Goal: Task Accomplishment & Management: Complete application form

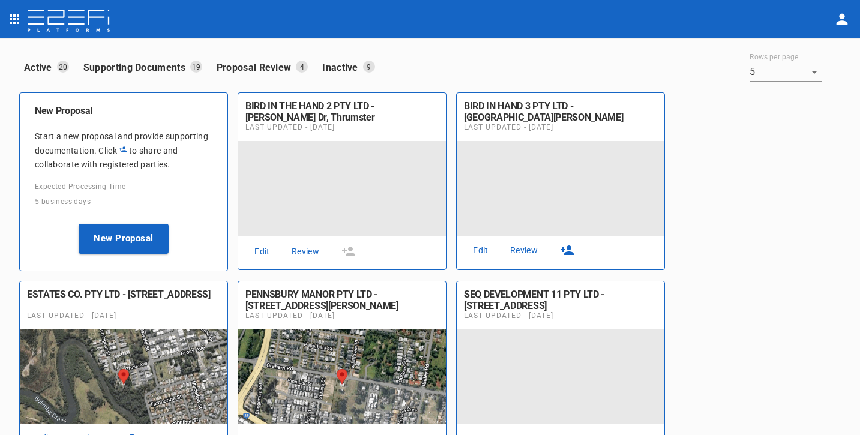
click at [147, 220] on div "New Proposal" at bounding box center [124, 234] width 178 height 50
click at [151, 231] on button "New Proposal" at bounding box center [124, 239] width 90 height 30
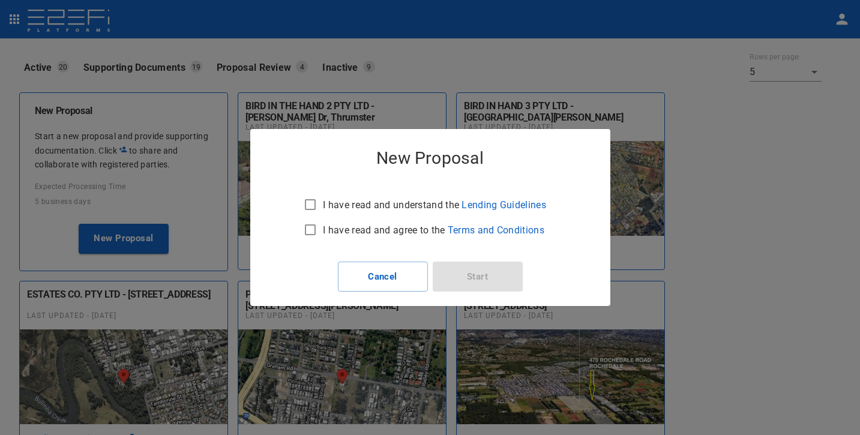
click at [346, 201] on p "I have read and understand the Lending Guidelines" at bounding box center [434, 205] width 223 height 14
click at [323, 201] on input "I have read and understand the Lending Guidelines" at bounding box center [310, 204] width 25 height 25
checkbox input "true"
click at [346, 229] on p "I have read and agree to the Terms and Conditions" at bounding box center [434, 230] width 222 height 14
click at [323, 229] on input "I have read and agree to the Terms and Conditions" at bounding box center [310, 229] width 25 height 25
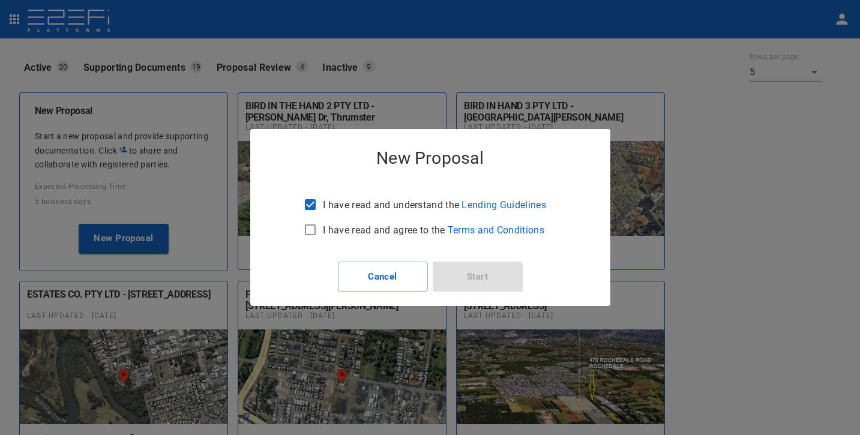
checkbox input "true"
click at [499, 278] on button "Start" at bounding box center [478, 277] width 90 height 30
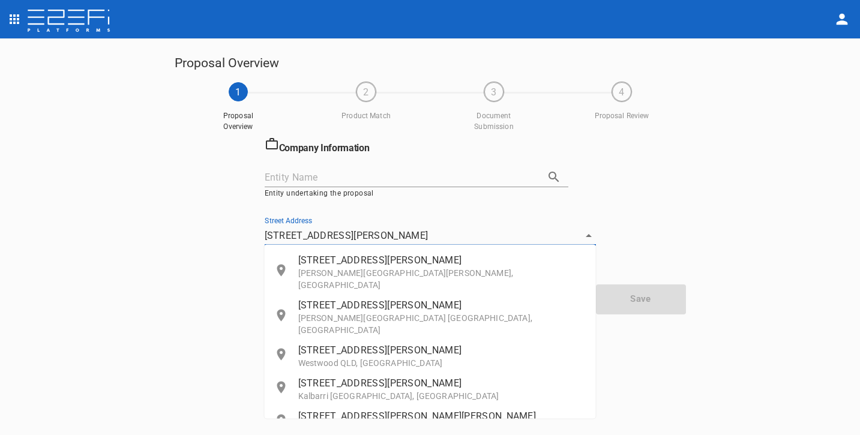
click at [452, 258] on p "[STREET_ADDRESS][PERSON_NAME]" at bounding box center [442, 260] width 288 height 14
type input "[STREET_ADDRESS][PERSON_NAME][PERSON_NAME][PERSON_NAME]"
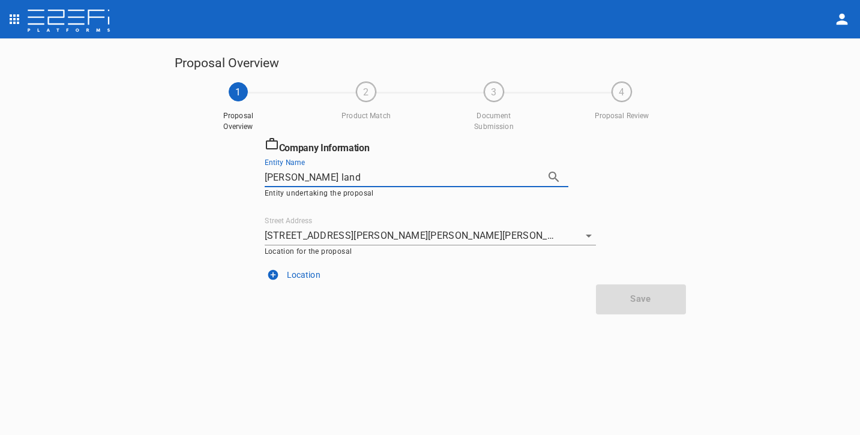
click at [553, 178] on icon "button" at bounding box center [554, 177] width 10 height 10
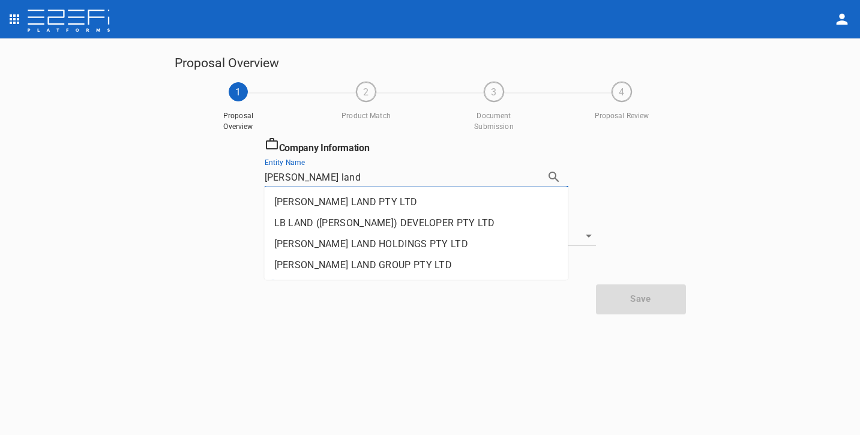
click at [391, 202] on li "[PERSON_NAME] LAND PTY LTD" at bounding box center [417, 202] width 304 height 21
type input "[PERSON_NAME] LAND PTY LTD"
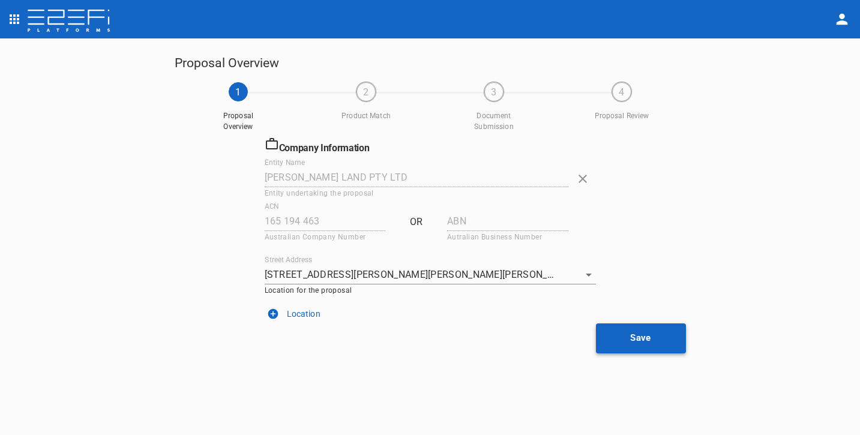
click at [656, 332] on button "Save" at bounding box center [641, 339] width 90 height 30
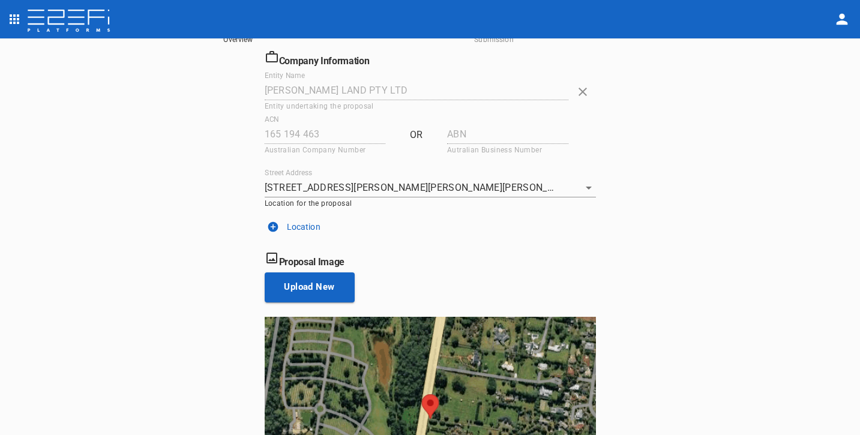
scroll to position [188, 0]
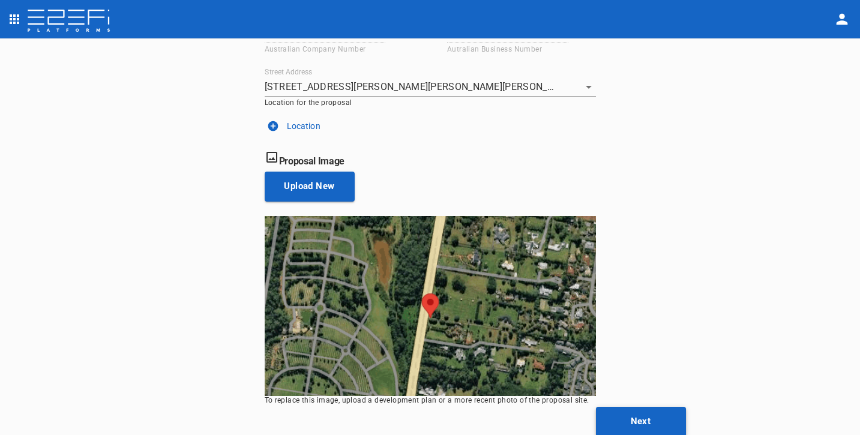
click at [649, 413] on button "Next" at bounding box center [641, 422] width 90 height 30
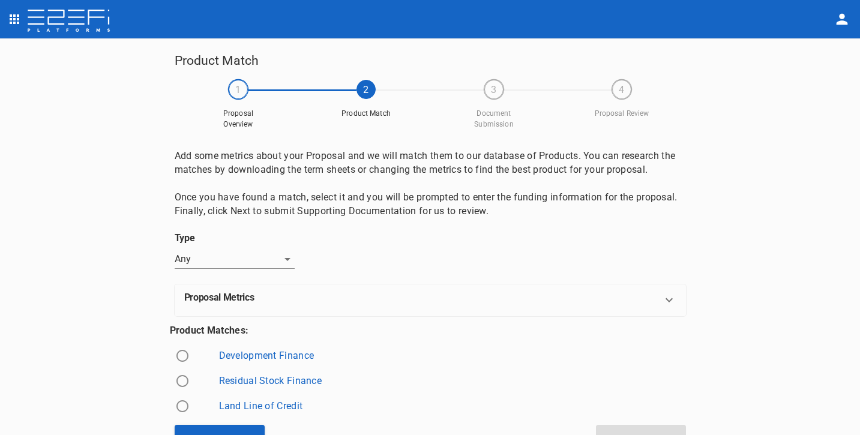
scroll to position [20, 0]
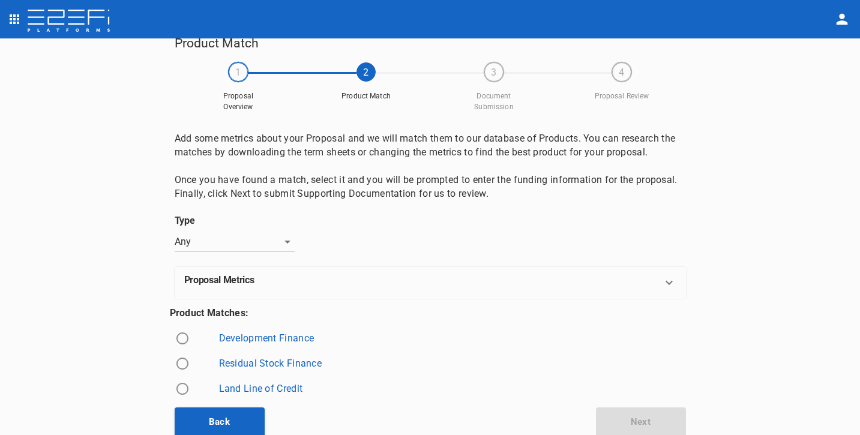
click at [184, 340] on input "radio" at bounding box center [182, 338] width 25 height 25
radio input "true"
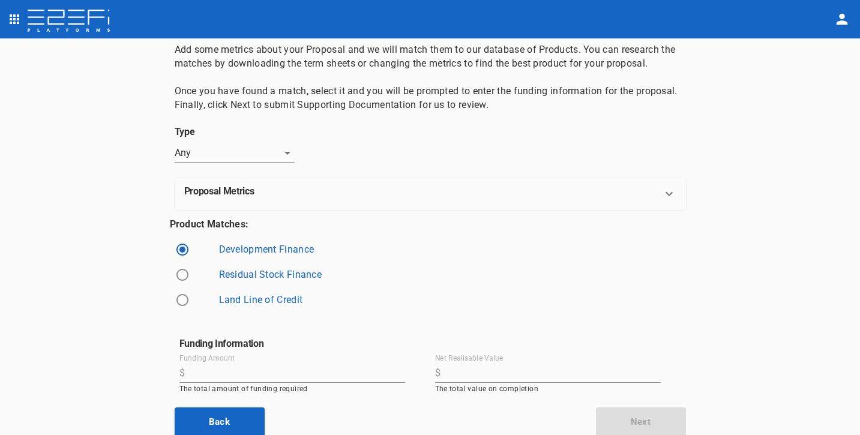
scroll to position [109, 0]
click at [495, 373] on input "Net Realisable Value" at bounding box center [553, 373] width 216 height 19
type input "14,000,000"
click at [366, 370] on input "Funding Amount" at bounding box center [298, 373] width 216 height 19
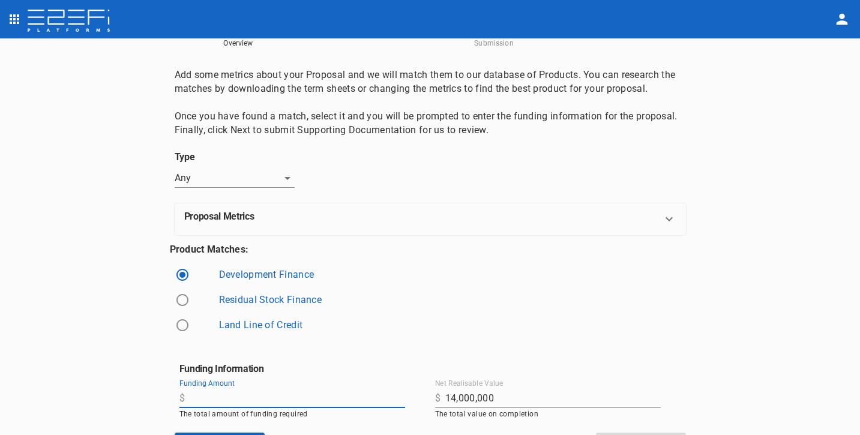
scroll to position [0, 0]
